Goal: Find specific page/section: Find specific page/section

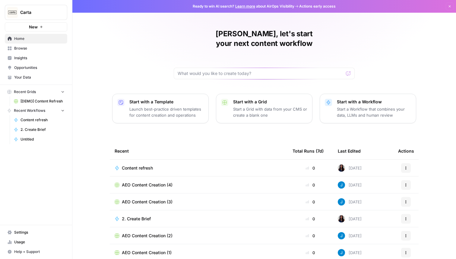
click at [22, 56] on span "Insights" at bounding box center [39, 57] width 50 height 5
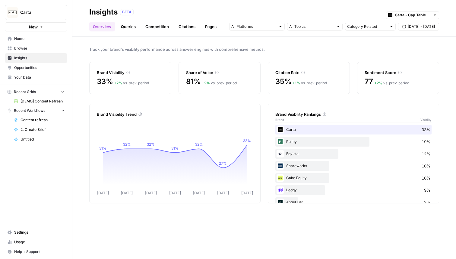
click at [124, 26] on link "Queries" at bounding box center [128, 27] width 22 height 10
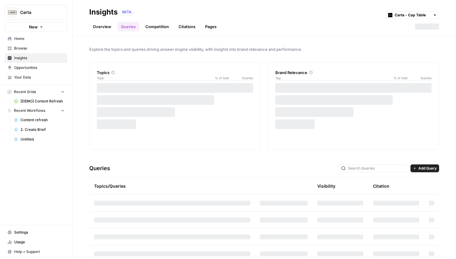
click at [106, 26] on link "Overview" at bounding box center [102, 27] width 26 height 10
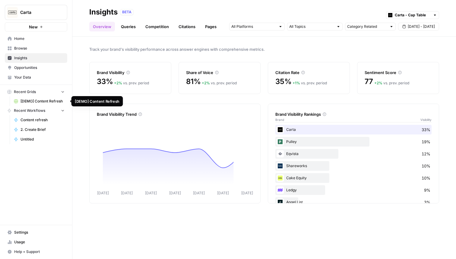
click at [28, 100] on span "[DEMO] Content Refresh" at bounding box center [43, 100] width 44 height 5
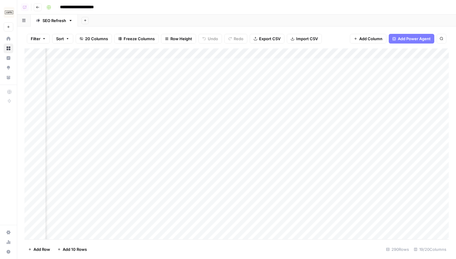
scroll to position [0, 729]
click at [242, 63] on div "Add Column" at bounding box center [236, 143] width 425 height 191
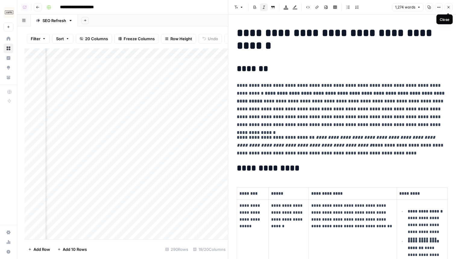
click at [448, 5] on icon "button" at bounding box center [449, 7] width 4 height 4
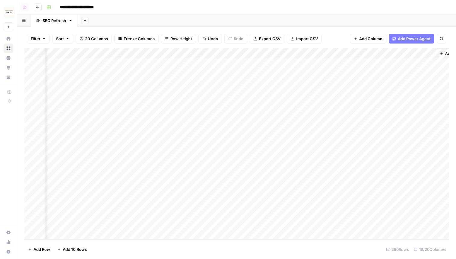
scroll to position [0, 846]
click at [414, 37] on span "Add Power Agent" at bounding box center [414, 39] width 33 height 6
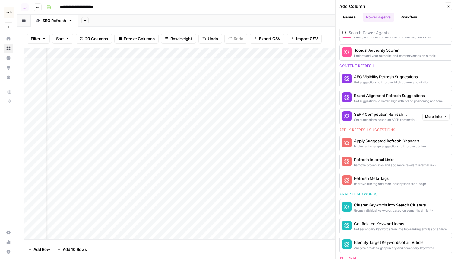
scroll to position [263, 0]
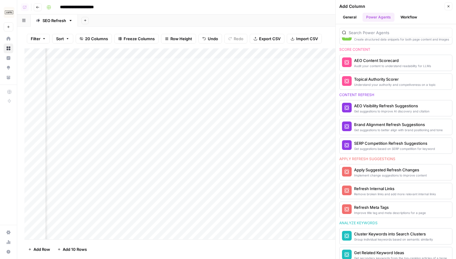
click at [449, 5] on icon "button" at bounding box center [449, 7] width 4 height 4
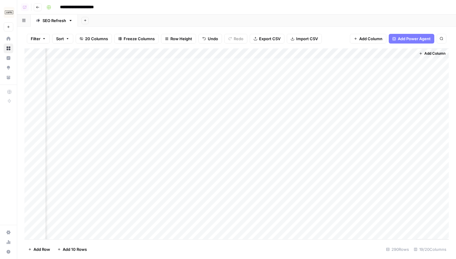
click at [187, 53] on div "Add Column" at bounding box center [236, 143] width 425 height 191
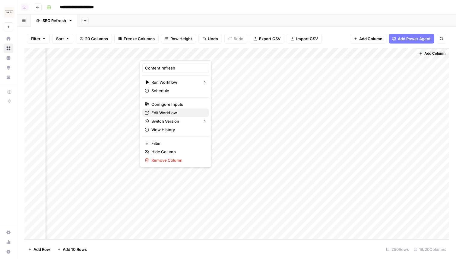
click at [166, 113] on span "Edit Workflow" at bounding box center [178, 113] width 53 height 6
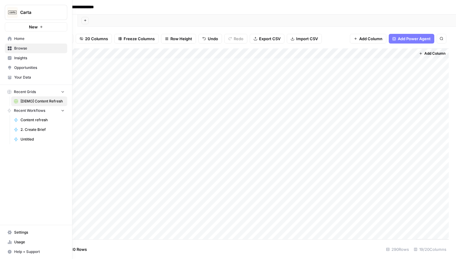
click at [14, 57] on span "Insights" at bounding box center [39, 57] width 50 height 5
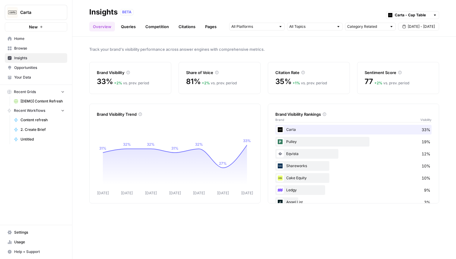
click at [133, 25] on link "Queries" at bounding box center [128, 27] width 22 height 10
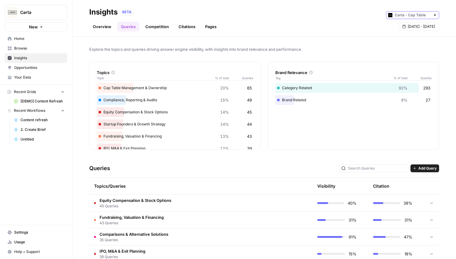
click at [405, 18] on input "text" at bounding box center [413, 15] width 36 height 6
type input "Carta - Cap Table"
click at [343, 24] on div "Overview Queries Competition Citations Pages Sep 11 - Sep 17" at bounding box center [264, 24] width 350 height 14
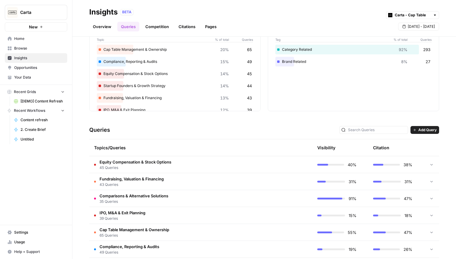
scroll to position [46, 0]
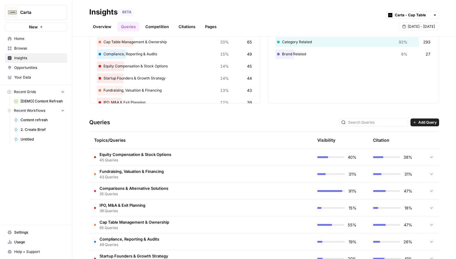
click at [139, 154] on span "Equity Compensation & Stock Options" at bounding box center [136, 154] width 72 height 6
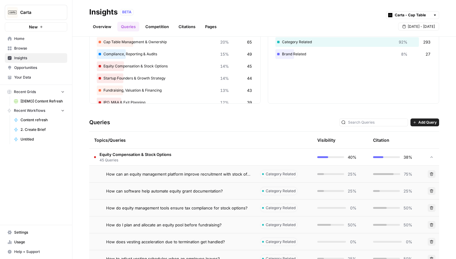
click at [139, 154] on span "Equity Compensation & Stock Options" at bounding box center [136, 154] width 72 height 6
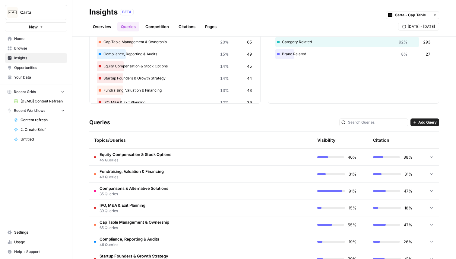
scroll to position [0, 0]
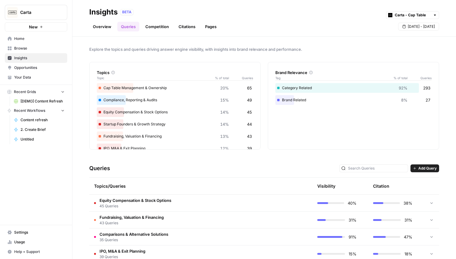
click at [157, 29] on link "Competition" at bounding box center [157, 27] width 31 height 10
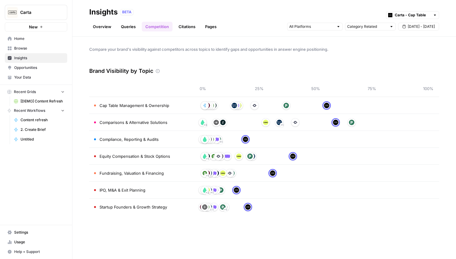
click at [193, 26] on link "Citations" at bounding box center [187, 27] width 24 height 10
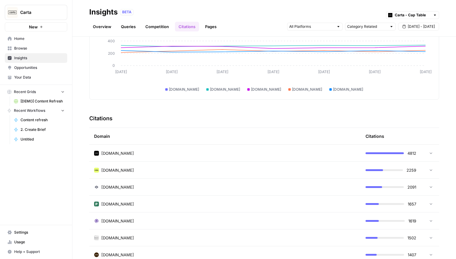
scroll to position [91, 0]
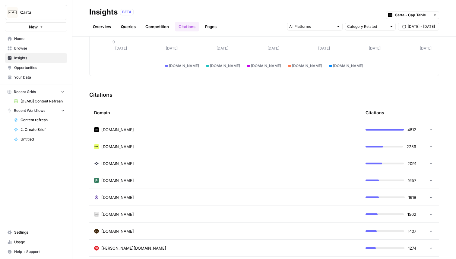
click at [206, 23] on link "Pages" at bounding box center [211, 27] width 19 height 10
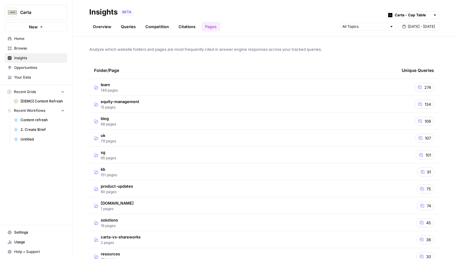
click at [357, 87] on td "learn 148 pages" at bounding box center [243, 87] width 308 height 17
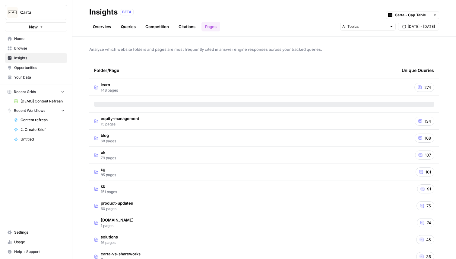
click at [33, 67] on span "Opportunities" at bounding box center [39, 67] width 50 height 5
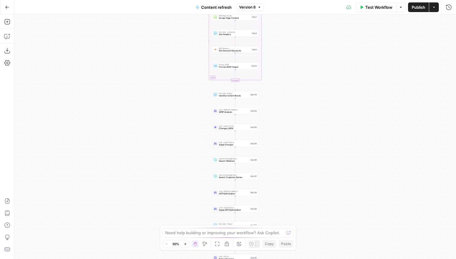
drag, startPoint x: 326, startPoint y: 31, endPoint x: 326, endPoint y: 90, distance: 58.6
click at [326, 90] on div "true false true false true false Workflow Set Inputs Inputs Power Agent Identif…" at bounding box center [235, 136] width 442 height 244
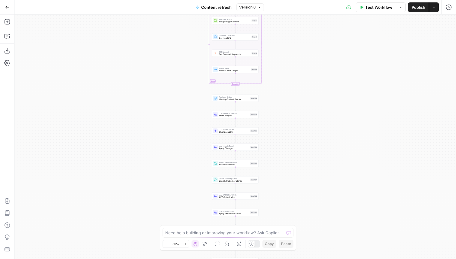
click at [255, 241] on div at bounding box center [254, 243] width 12 height 7
click at [253, 245] on icon at bounding box center [251, 243] width 5 height 5
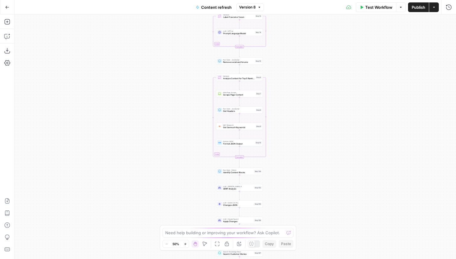
drag, startPoint x: 328, startPoint y: 50, endPoint x: 332, endPoint y: 123, distance: 73.2
click at [332, 123] on div "true false false true false true Workflow Set Inputs Inputs Power Agent Identif…" at bounding box center [235, 136] width 442 height 244
click at [255, 246] on div at bounding box center [254, 243] width 12 height 7
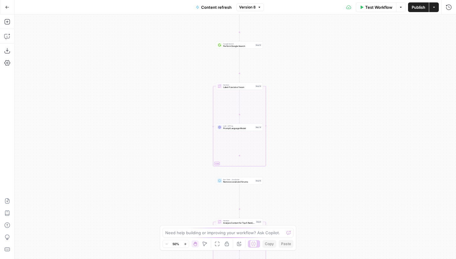
drag, startPoint x: 350, startPoint y: 112, endPoint x: 350, endPoint y: 92, distance: 19.9
click at [350, 112] on div "true false false true false Workflow Set Inputs Inputs Power Agent Identify tar…" at bounding box center [235, 136] width 442 height 244
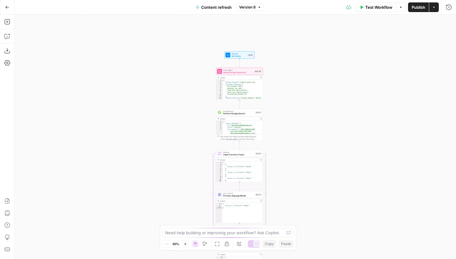
drag, startPoint x: 350, startPoint y: 92, endPoint x: 351, endPoint y: 116, distance: 23.8
click at [351, 117] on div "true false false true false true Workflow Set Inputs Inputs Power Agent Identif…" at bounding box center [235, 136] width 442 height 244
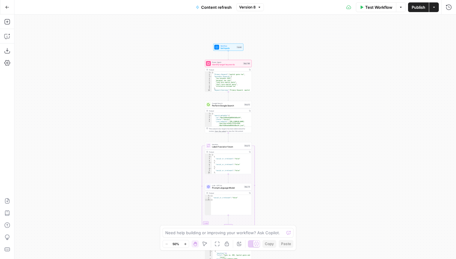
drag, startPoint x: 337, startPoint y: 71, endPoint x: 336, endPoint y: 67, distance: 4.3
click at [336, 67] on div "true false false true false true Workflow Set Inputs Inputs Power Agent Identif…" at bounding box center [235, 136] width 442 height 244
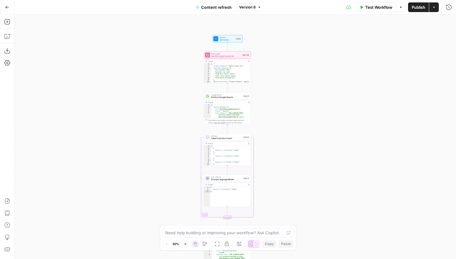
click at [336, 62] on div "true false false true false true Workflow Set Inputs Inputs Power Agent Identif…" at bounding box center [235, 136] width 442 height 244
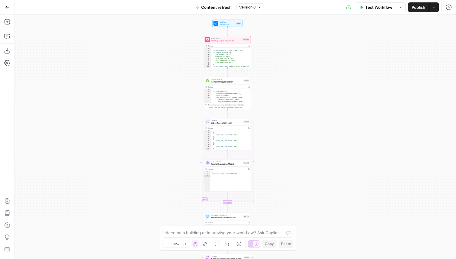
drag, startPoint x: 337, startPoint y: 78, endPoint x: 337, endPoint y: 63, distance: 15.1
click at [337, 63] on div "true false false true false true Workflow Set Inputs Inputs Power Agent Identif…" at bounding box center [235, 136] width 442 height 244
click at [6, 36] on icon "button" at bounding box center [7, 36] width 6 height 6
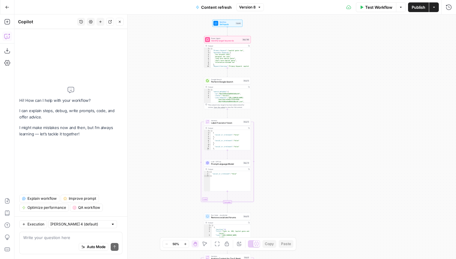
click at [49, 199] on span "Explain workflow" at bounding box center [41, 198] width 29 height 5
